Goal: Check status: Check status

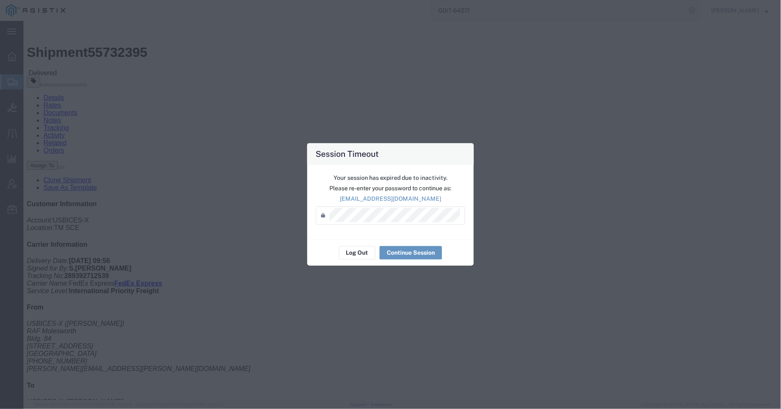
scroll to position [186, 0]
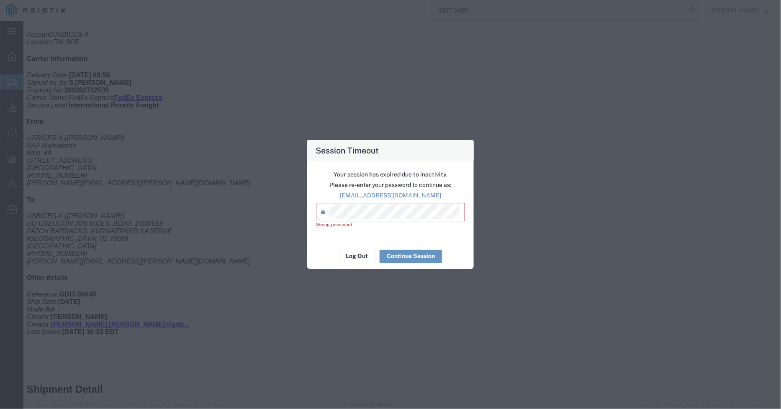
click at [294, 226] on div "Session Timeout Your session has expired due to inactivity. Please re-enter you…" at bounding box center [390, 204] width 781 height 409
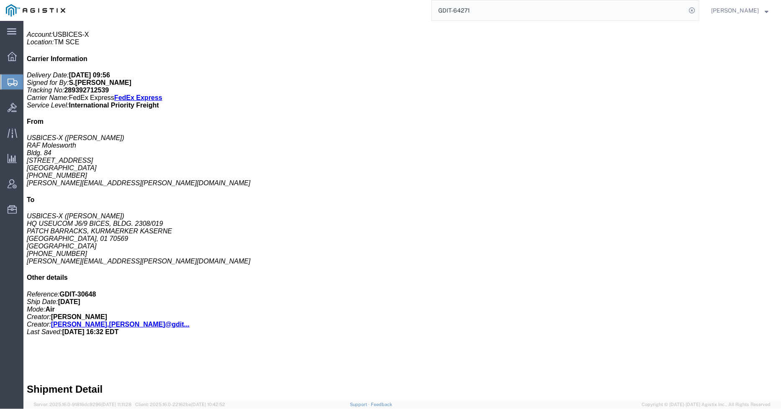
click at [19, 89] on div at bounding box center [11, 82] width 23 height 15
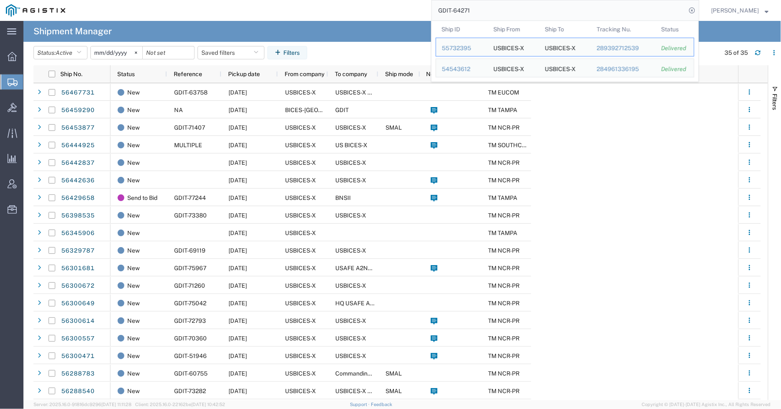
drag, startPoint x: 465, startPoint y: 10, endPoint x: 437, endPoint y: 10, distance: 27.6
click at [437, 10] on input "GDIT-64271" at bounding box center [559, 10] width 255 height 20
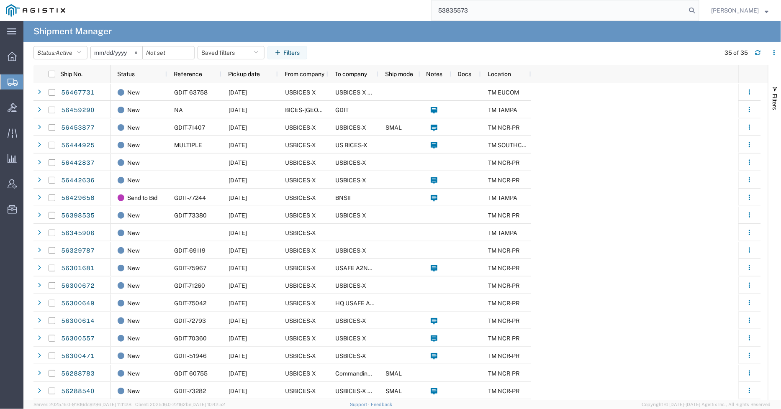
type input "53835573"
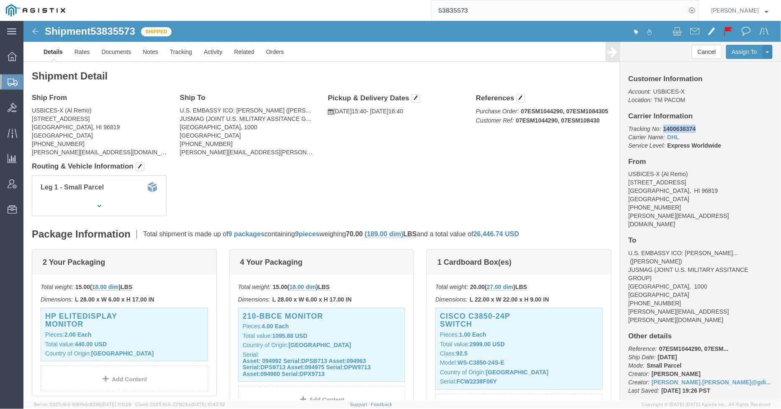
drag, startPoint x: 671, startPoint y: 104, endPoint x: 636, endPoint y: 108, distance: 35.4
click p "Tracking No: 1400638374 Carrier Name: DHL DHL Service Level: Express Worldwide"
copy b "1400638374"
click h4 "Routing & Vehicle Information"
drag, startPoint x: 671, startPoint y: 107, endPoint x: 637, endPoint y: 103, distance: 34.9
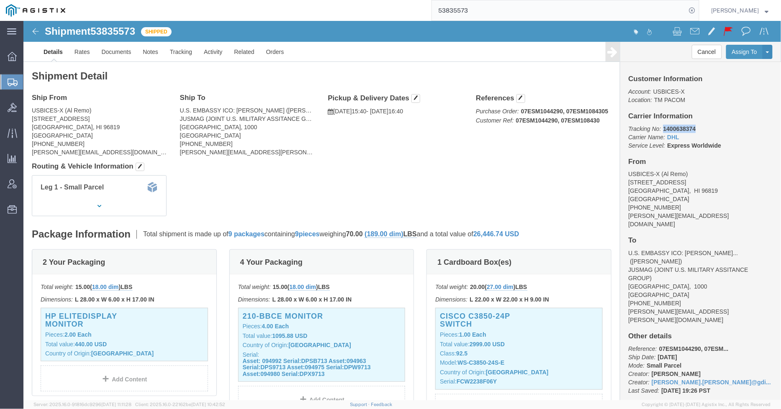
click p "Tracking No: 1400638374 Carrier Name: DHL DHL Service Level: Express Worldwide"
copy b "1400638374"
click div "Leg 1 - Small Parcel"
